Goal: Information Seeking & Learning: Learn about a topic

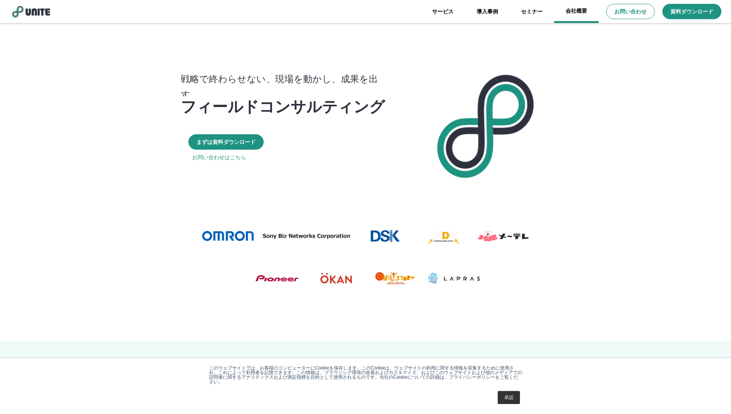
click at [578, 12] on link "会社概要" at bounding box center [576, 11] width 44 height 23
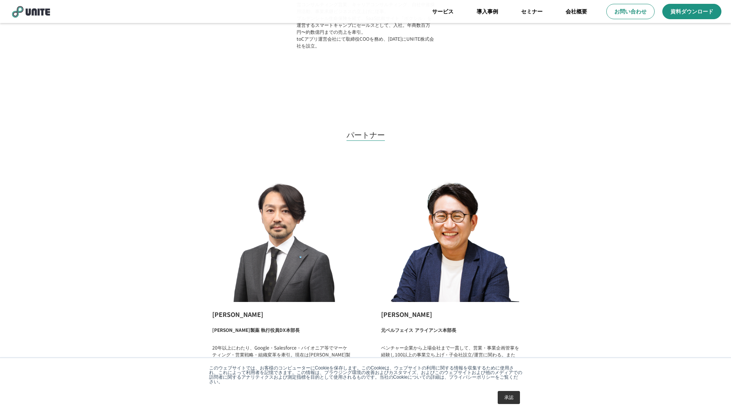
scroll to position [1148, 0]
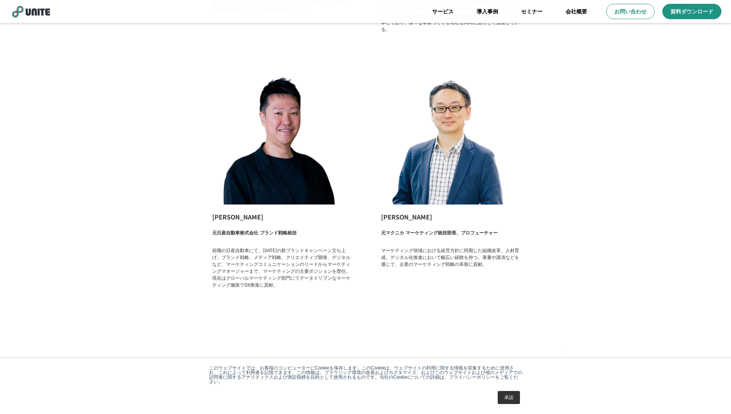
click at [90, 234] on div "パートナー [PERSON_NAME] [PERSON_NAME]製薬 執行役員DX本部長 20年以上にわたり、Google・Salesforce・パイオニア…" at bounding box center [365, 35] width 731 height 606
click at [328, 275] on p "前職の日産自動車にて、[DATE]の新ブランドキャンペーン立ち上げ。ブランド戦略、メディア戦略、クリエイティブ開発、デジタルなど、マーケティングコミュニケーシ…" at bounding box center [281, 267] width 138 height 41
click at [415, 274] on div "[PERSON_NAME] 元マクニカ マーケティング統括部長、プロフューチャー マーケティング領域における経営方針に同期した組織改革、人材育成、デジタル化推…" at bounding box center [449, 168] width 153 height 219
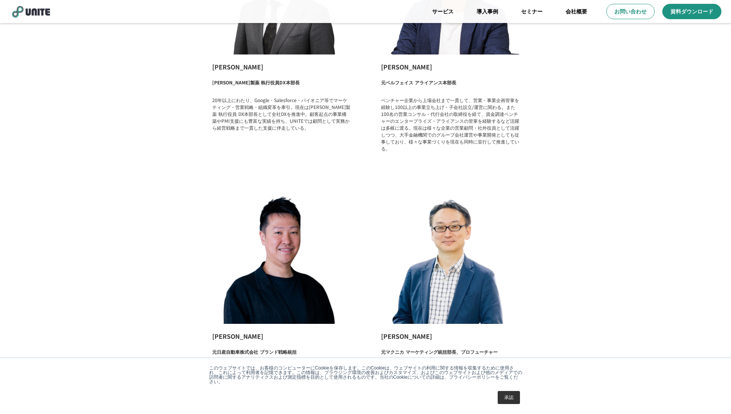
scroll to position [1074, 0]
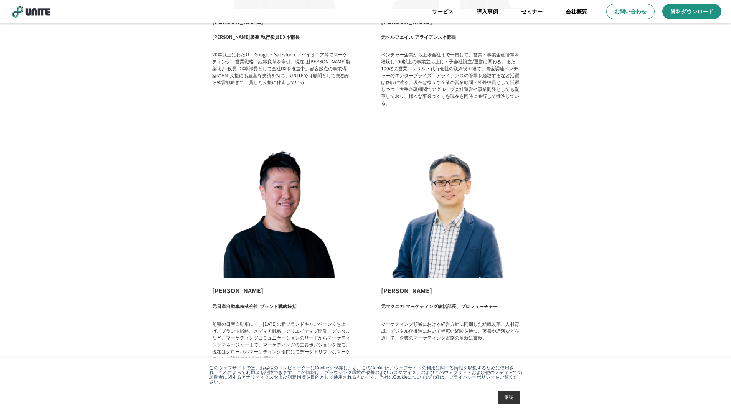
drag, startPoint x: 603, startPoint y: 316, endPoint x: 473, endPoint y: 310, distance: 130.2
click at [602, 316] on div "パートナー [PERSON_NAME] [PERSON_NAME]製薬 執行役員DX本部長 20年以上にわたり、Google・Salesforce・パイオニア…" at bounding box center [365, 108] width 731 height 606
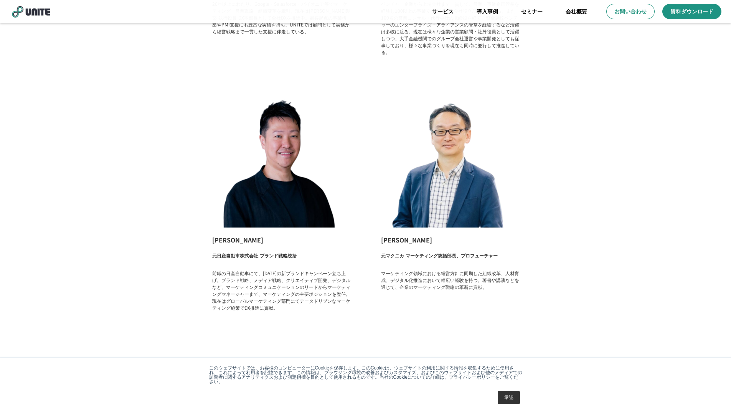
scroll to position [1148, 0]
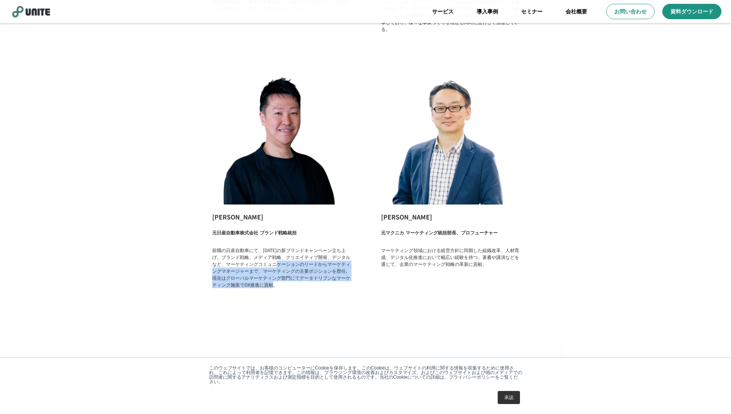
drag, startPoint x: 329, startPoint y: 292, endPoint x: 281, endPoint y: 261, distance: 56.9
click at [281, 262] on div "[PERSON_NAME] 元日産自動車株式会社 ブランド戦略統括 前職の日産自動車にて、[DATE]の新ブランドキャンペーン立ち上げ。ブランド戦略、メディア…" at bounding box center [280, 179] width 153 height 240
click at [280, 272] on p "前職の日産自動車にて、[DATE]の新ブランドキャンペーン立ち上げ。ブランド戦略、メディア戦略、クリエイティブ開発、デジタルなど、マーケティングコミュニケーシ…" at bounding box center [281, 267] width 138 height 41
